Goal: Register for event/course

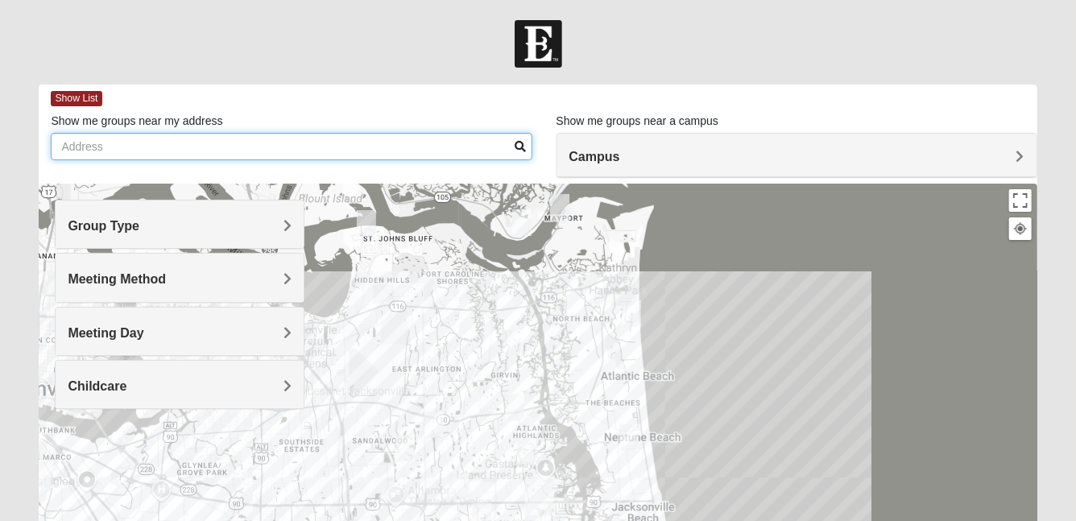
click at [428, 149] on input "Show me groups near my address" at bounding box center [291, 146] width 481 height 27
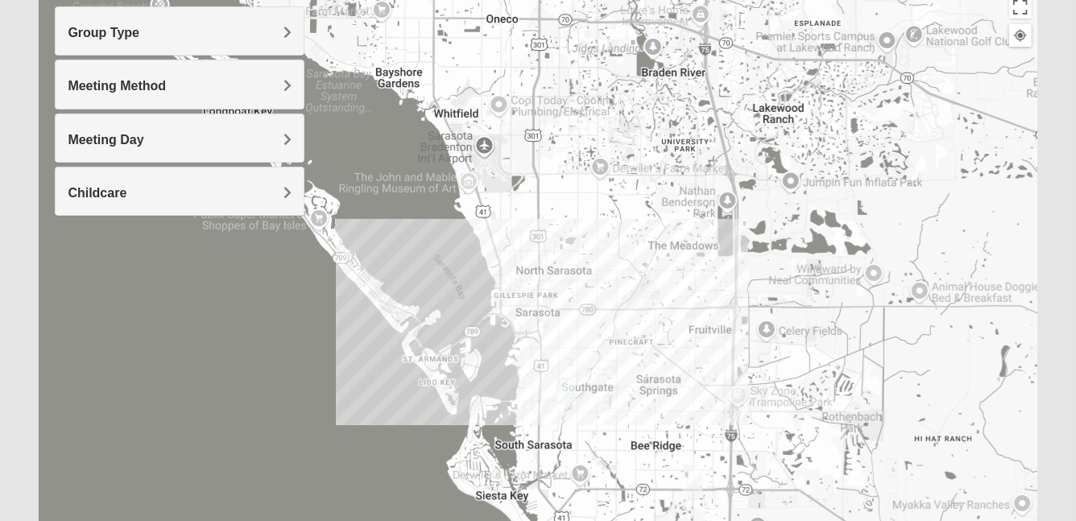
type input "[GEOGRAPHIC_DATA], [GEOGRAPHIC_DATA]"
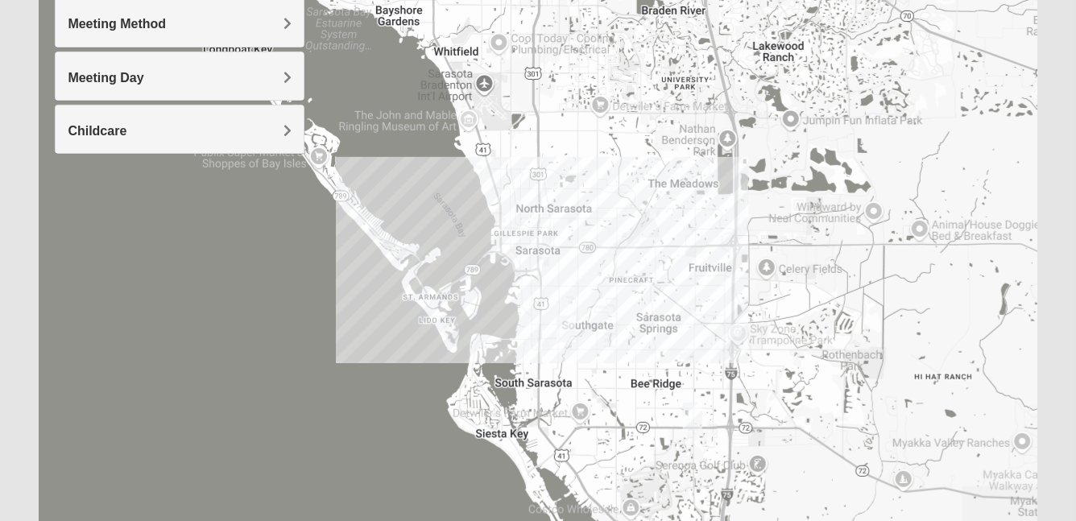
scroll to position [257, 0]
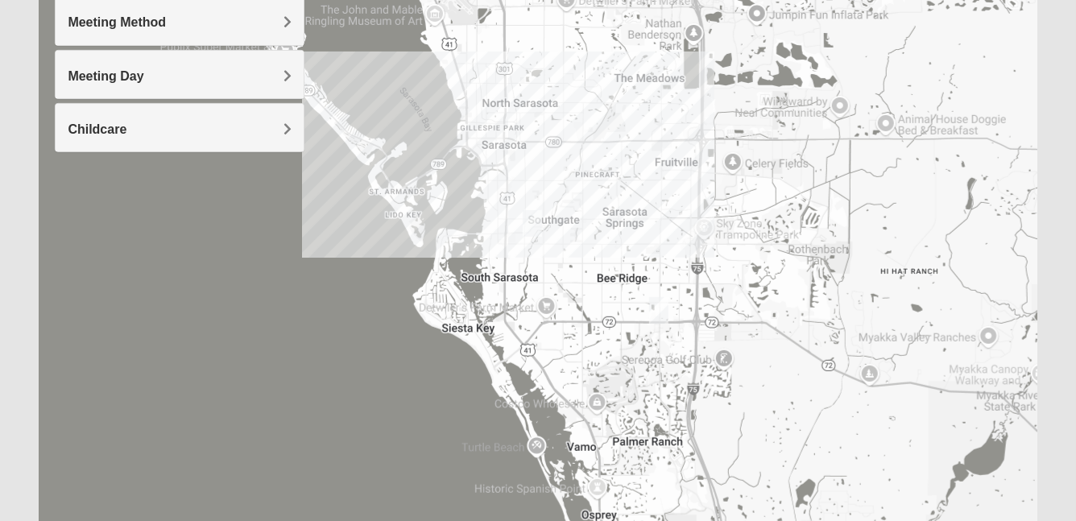
drag, startPoint x: 689, startPoint y: 285, endPoint x: 655, endPoint y: 179, distance: 111.5
click at [655, 179] on div at bounding box center [538, 249] width 998 height 644
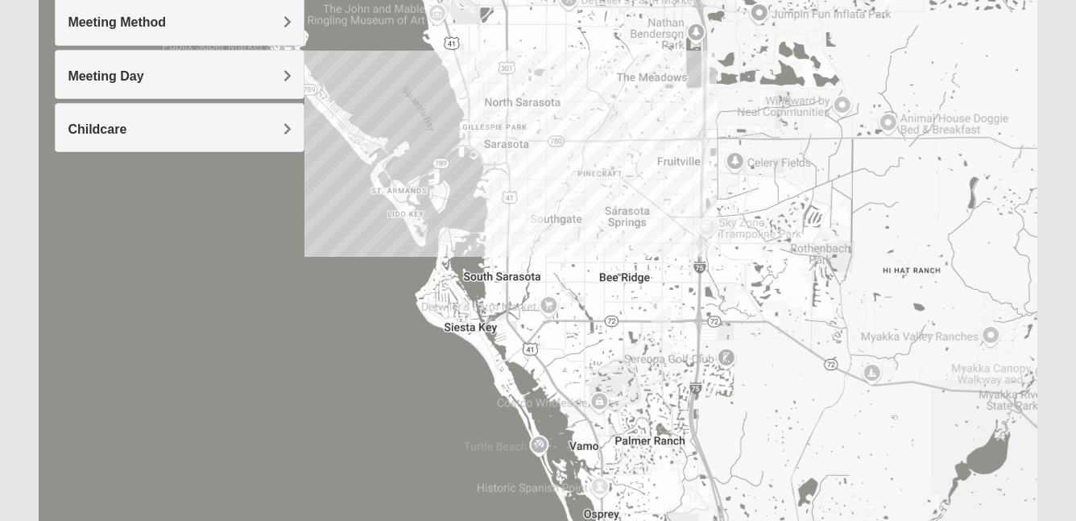
click at [537, 219] on img "Mixed Gottfried 34239" at bounding box center [534, 222] width 19 height 27
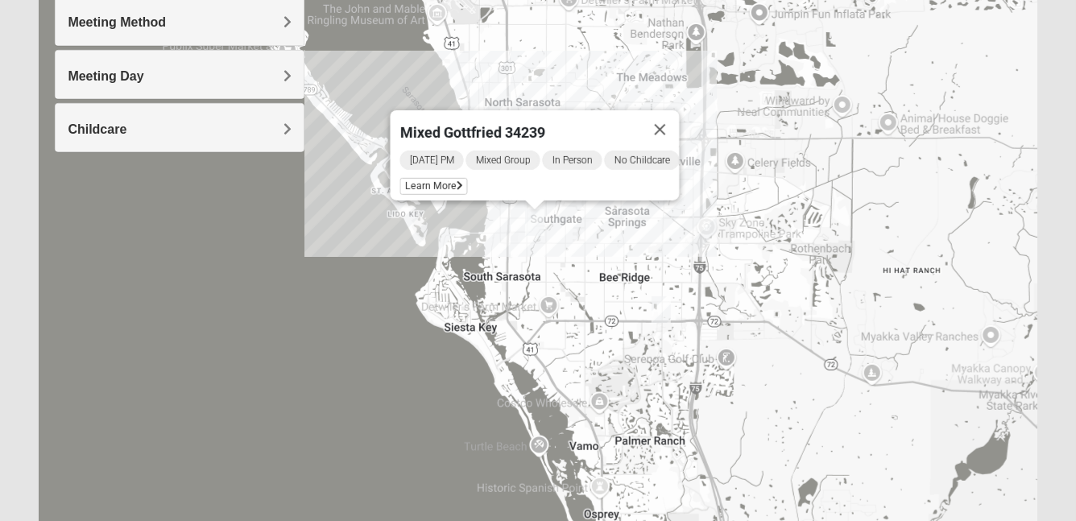
click at [664, 312] on img "Online Mixed Wildermuth" at bounding box center [660, 309] width 19 height 27
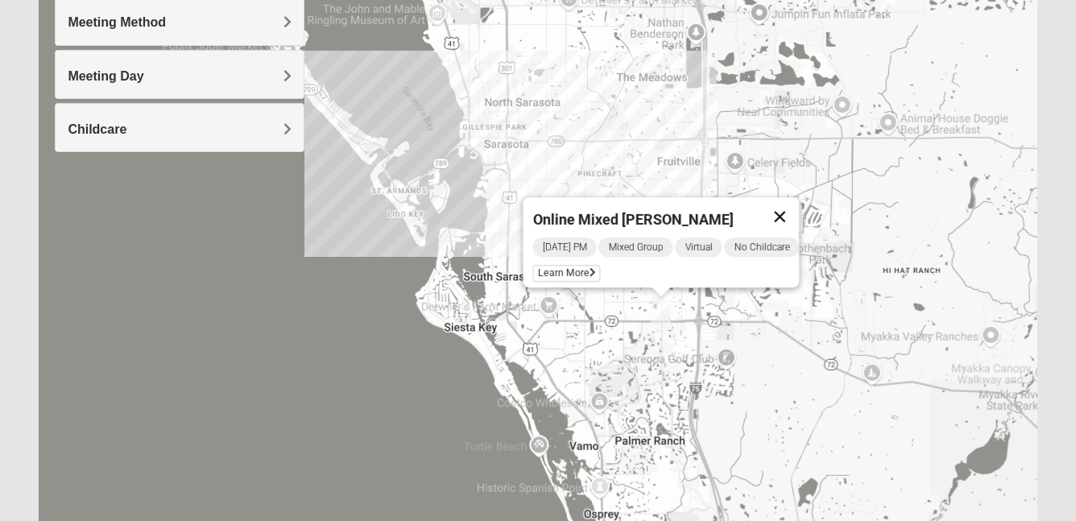
click at [788, 203] on button "Close" at bounding box center [780, 216] width 39 height 39
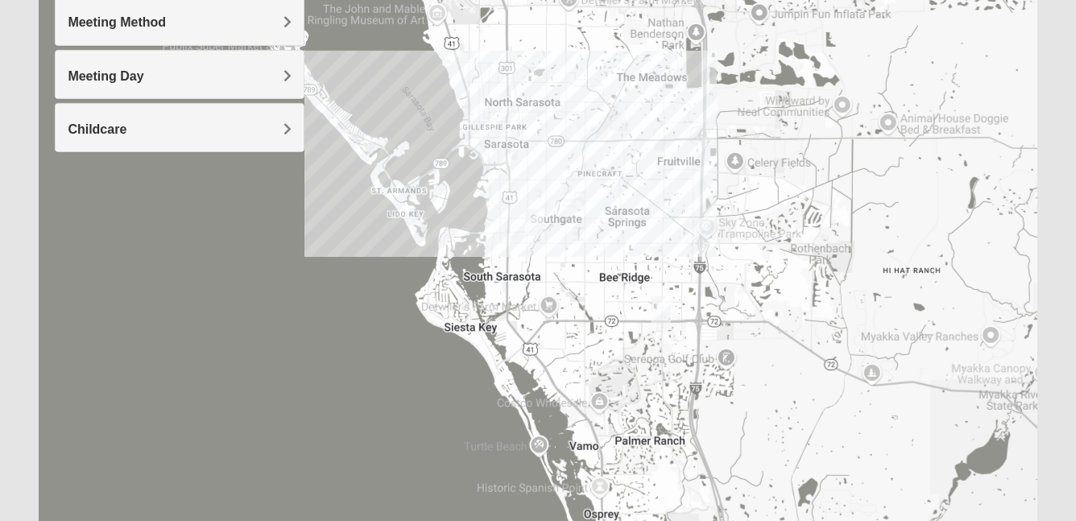
click at [537, 229] on img "Mixed Gottfried 34239" at bounding box center [534, 222] width 19 height 27
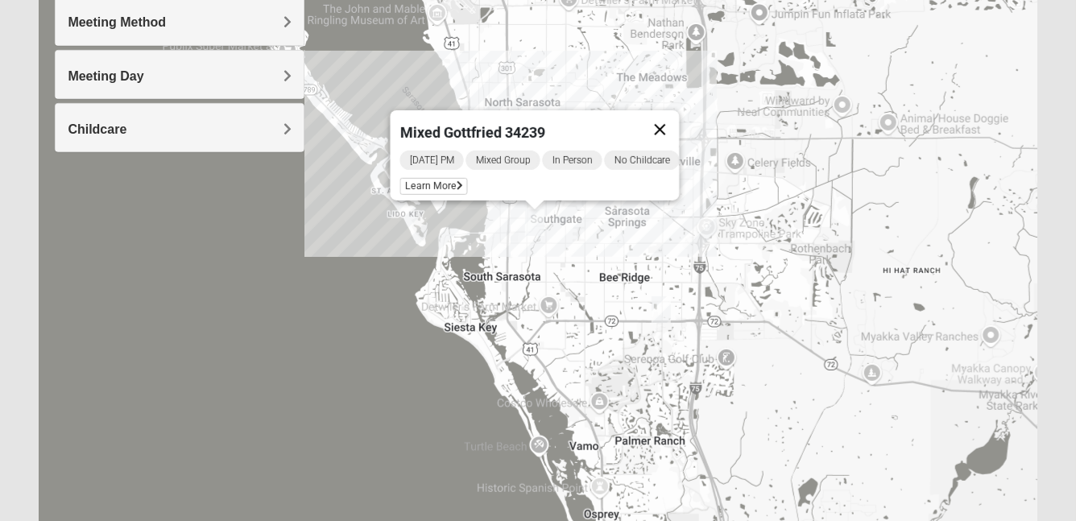
click at [669, 119] on button "Close" at bounding box center [660, 129] width 39 height 39
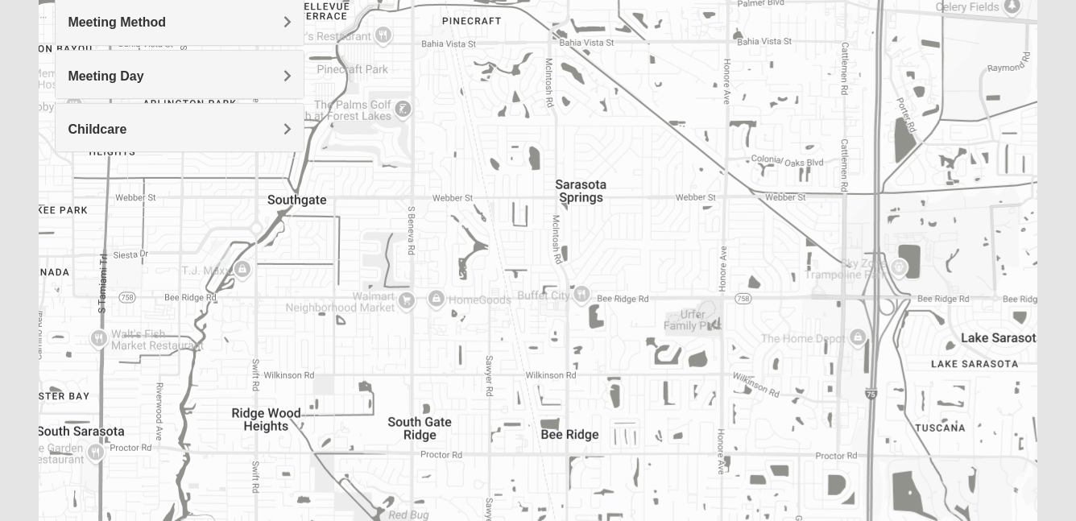
click at [222, 253] on img "Mixed Gottfried 34239" at bounding box center [220, 254] width 19 height 27
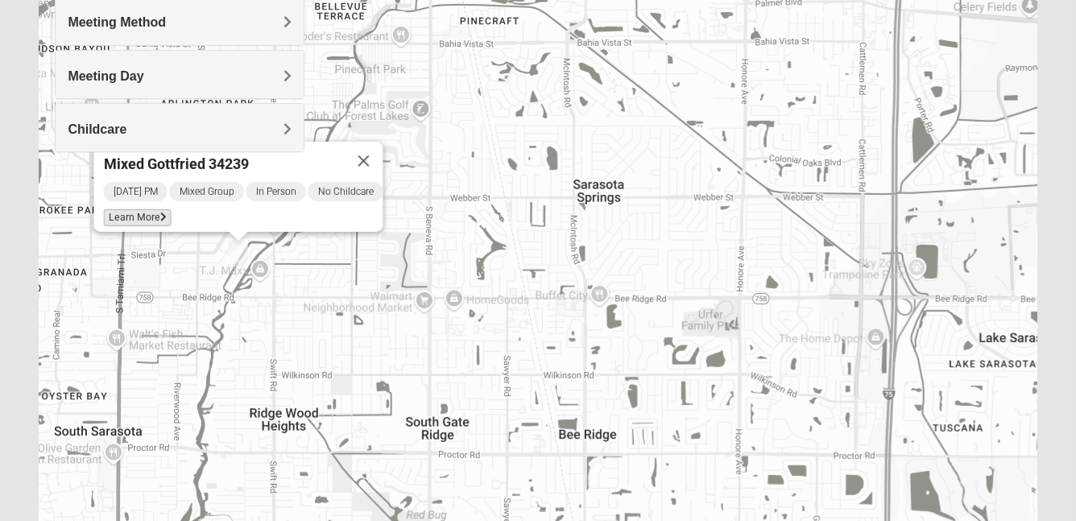
click at [139, 212] on span "Learn More" at bounding box center [138, 217] width 68 height 17
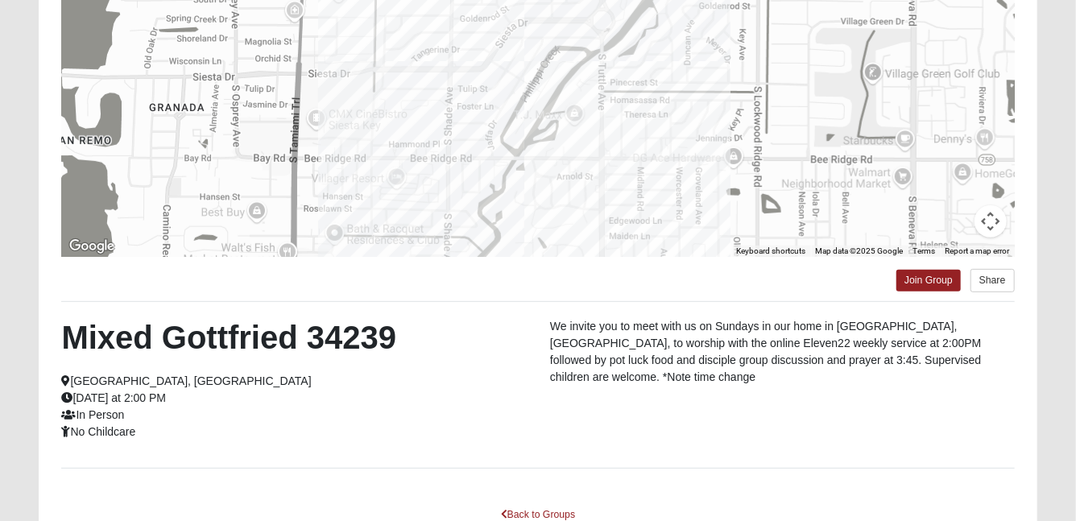
scroll to position [243, 0]
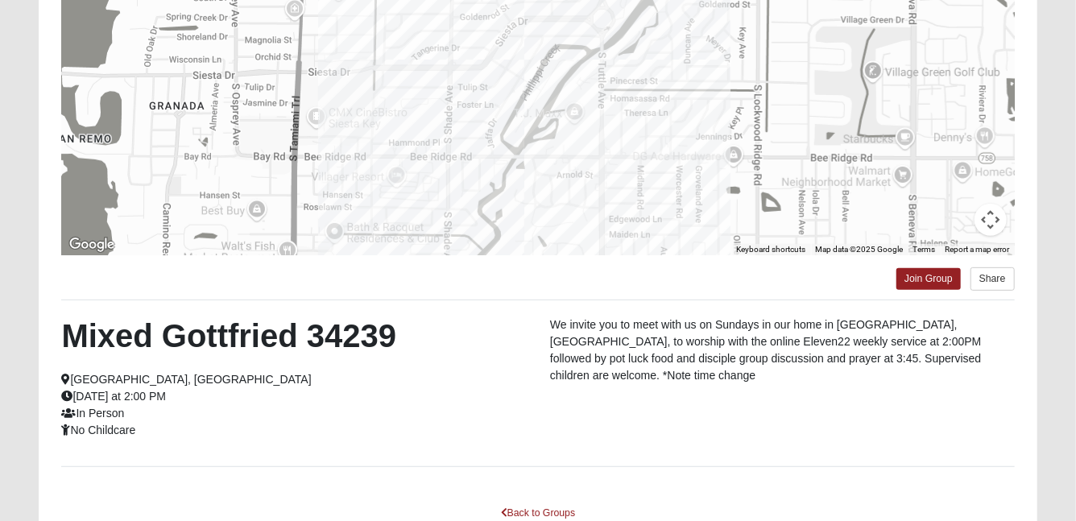
drag, startPoint x: 174, startPoint y: 395, endPoint x: 68, endPoint y: 341, distance: 118.9
click at [68, 341] on div "Mixed Gottfried 34239 [GEOGRAPHIC_DATA], [GEOGRAPHIC_DATA] [DATE] at 2:00 PM In…" at bounding box center [293, 377] width 489 height 122
copy div "Mixed Gottfried 34239 [GEOGRAPHIC_DATA], [GEOGRAPHIC_DATA] [DATE] at 2:00 PM"
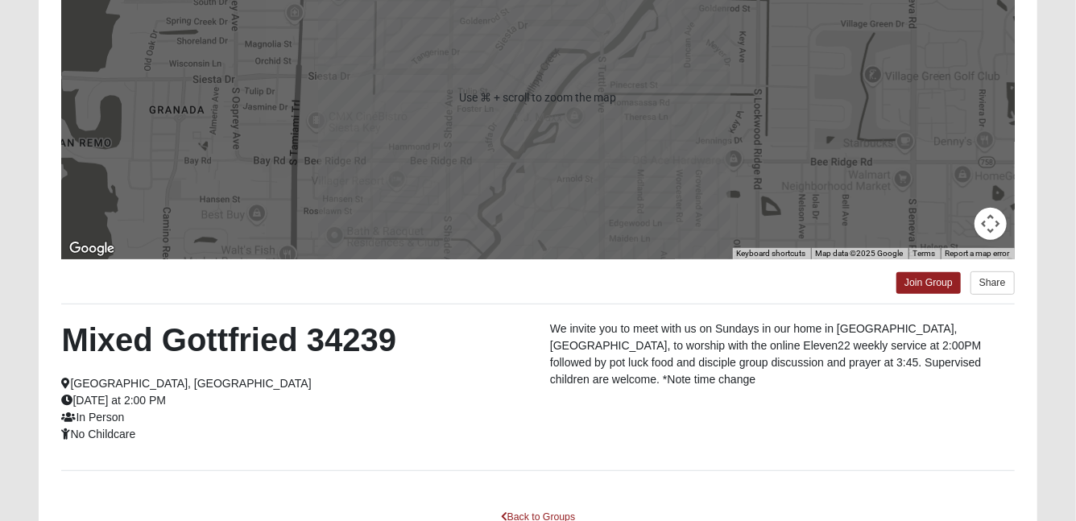
scroll to position [347, 0]
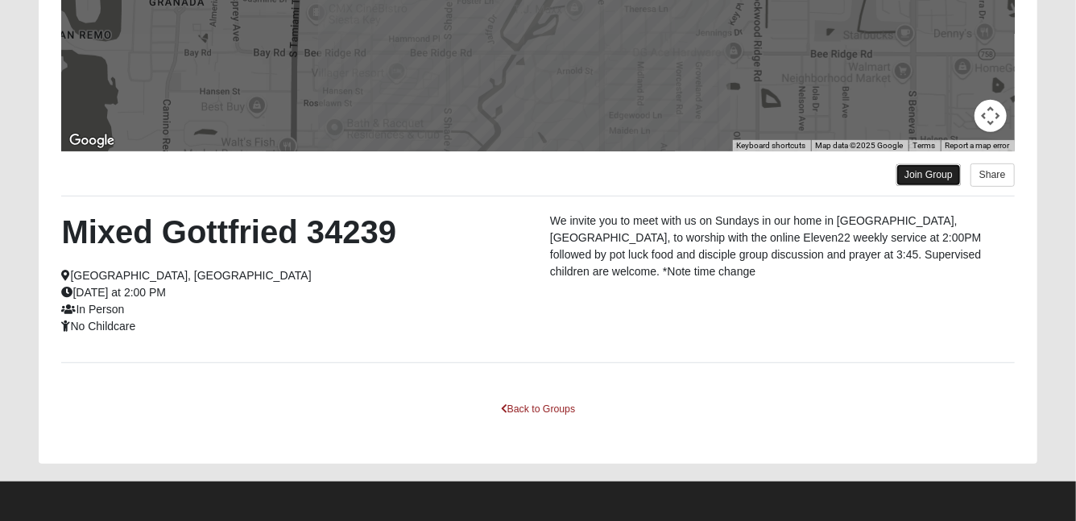
click at [932, 180] on link "Join Group" at bounding box center [928, 175] width 64 height 22
